Goal: Navigation & Orientation: Find specific page/section

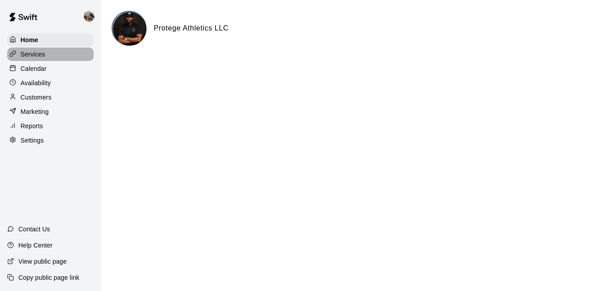
click at [34, 56] on p "Services" at bounding box center [33, 54] width 25 height 9
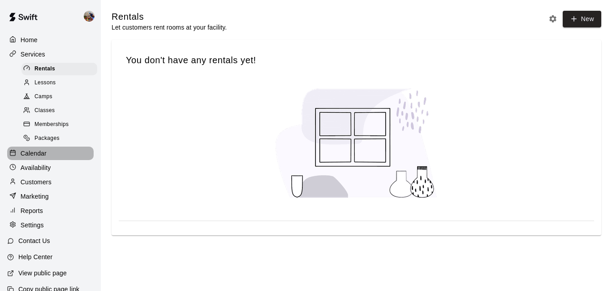
click at [41, 156] on p "Calendar" at bounding box center [34, 153] width 26 height 9
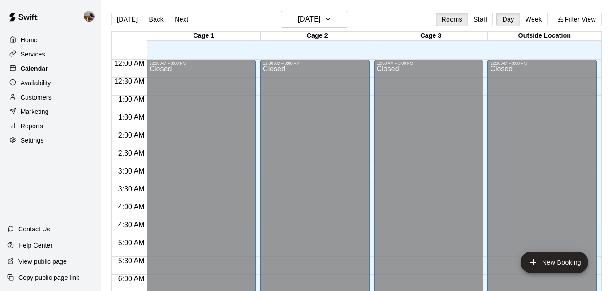
scroll to position [493, 0]
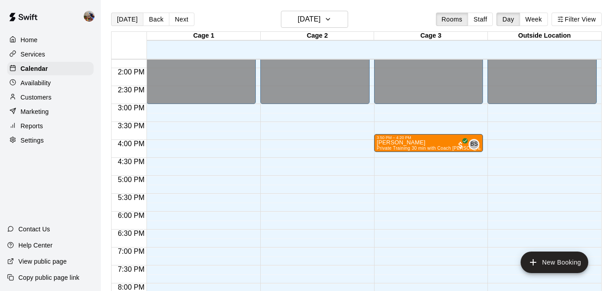
click at [129, 20] on button "[DATE]" at bounding box center [127, 19] width 32 height 13
click at [539, 24] on button "Week" at bounding box center [534, 19] width 28 height 13
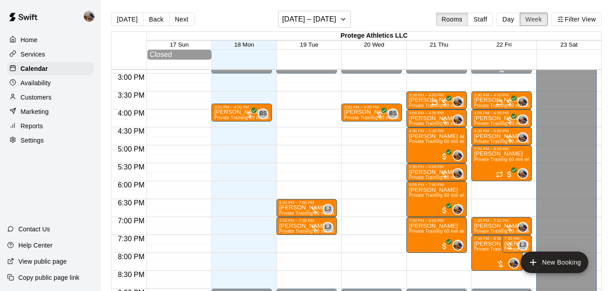
scroll to position [538, 0]
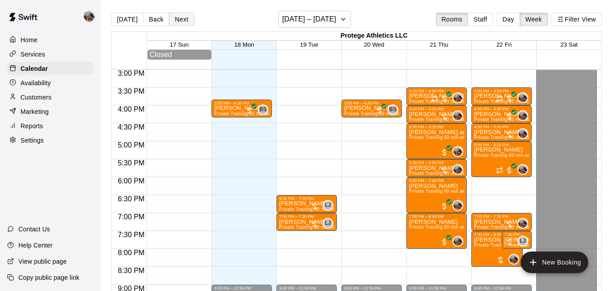
click at [181, 20] on button "Next" at bounding box center [181, 19] width 25 height 13
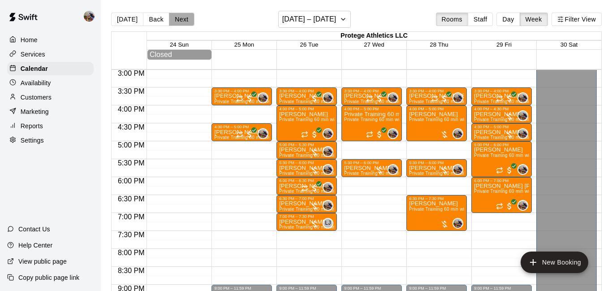
click at [175, 19] on button "Next" at bounding box center [181, 19] width 25 height 13
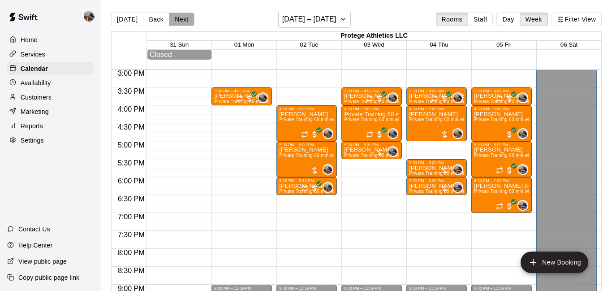
click at [177, 19] on button "Next" at bounding box center [181, 19] width 25 height 13
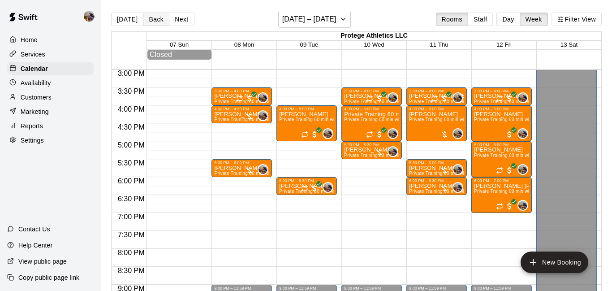
click at [157, 20] on button "Back" at bounding box center [156, 19] width 26 height 13
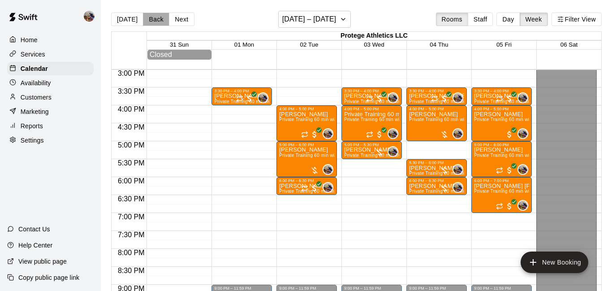
click at [156, 21] on button "Back" at bounding box center [156, 19] width 26 height 13
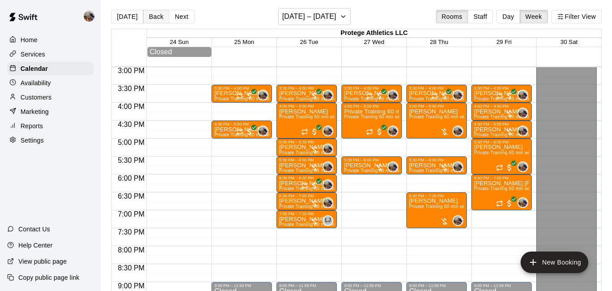
scroll to position [2, 0]
